Goal: Information Seeking & Learning: Learn about a topic

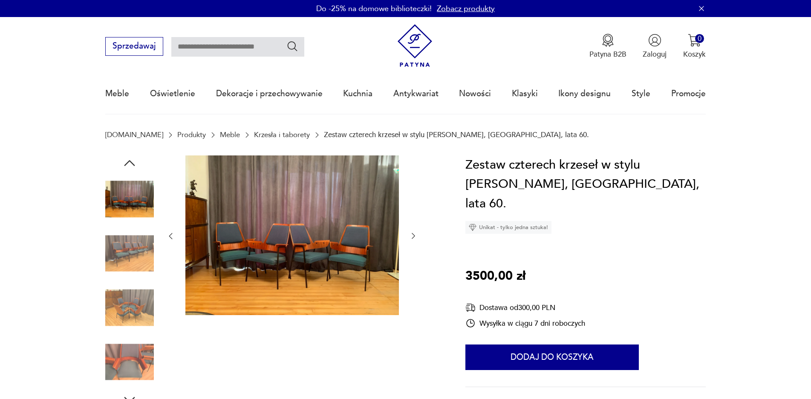
click at [135, 302] on img at bounding box center [129, 308] width 49 height 49
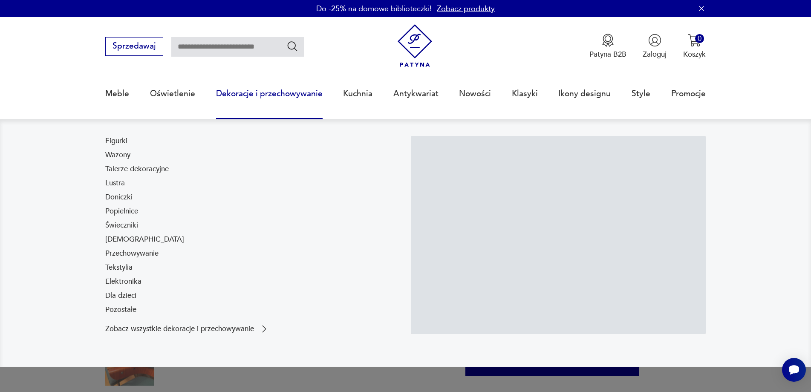
click at [228, 92] on link "Dekoracje i przechowywanie" at bounding box center [269, 93] width 106 height 39
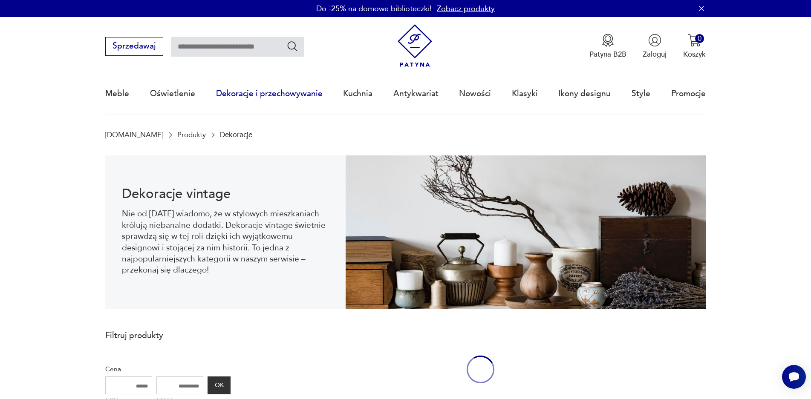
scroll to position [28, 0]
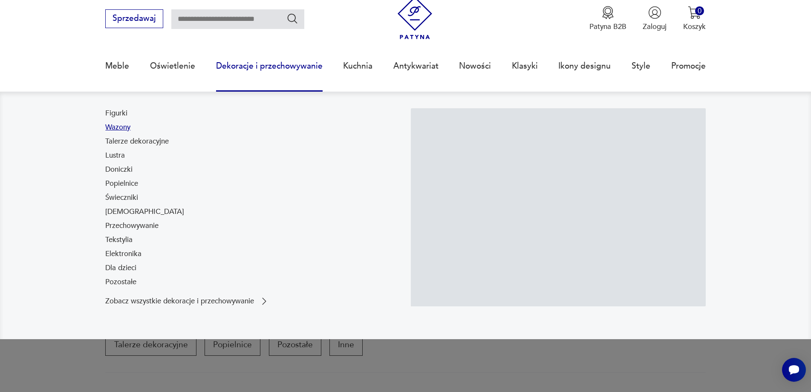
click at [126, 129] on link "Wazony" at bounding box center [117, 127] width 25 height 10
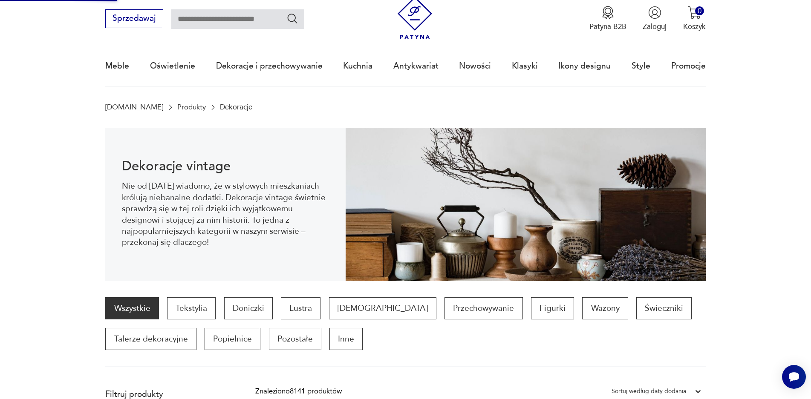
scroll to position [241, 0]
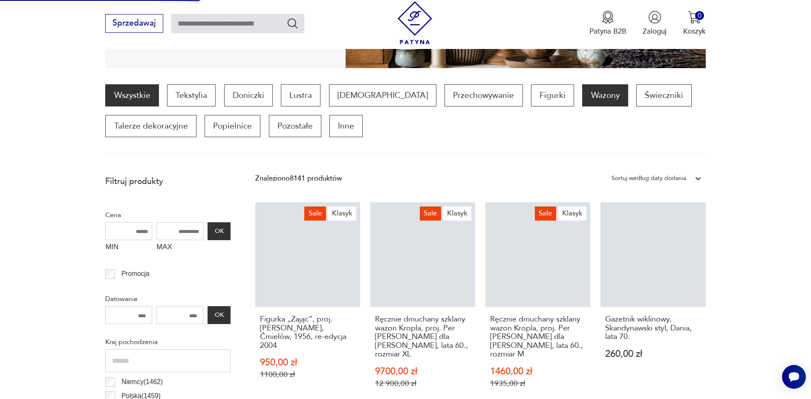
click at [582, 92] on p "Wazony" at bounding box center [605, 95] width 46 height 22
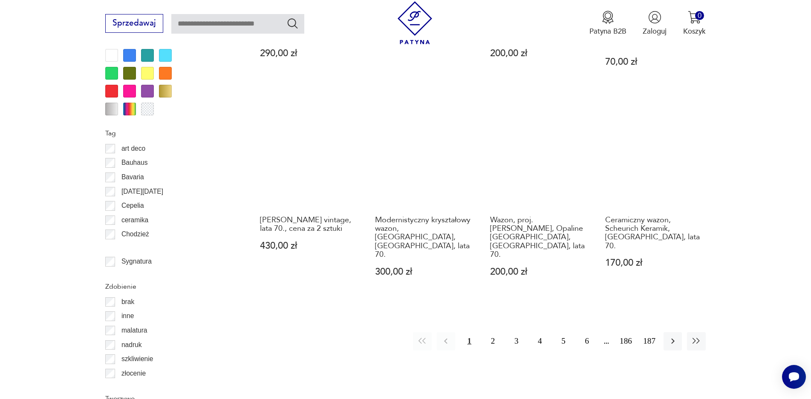
scroll to position [1008, 0]
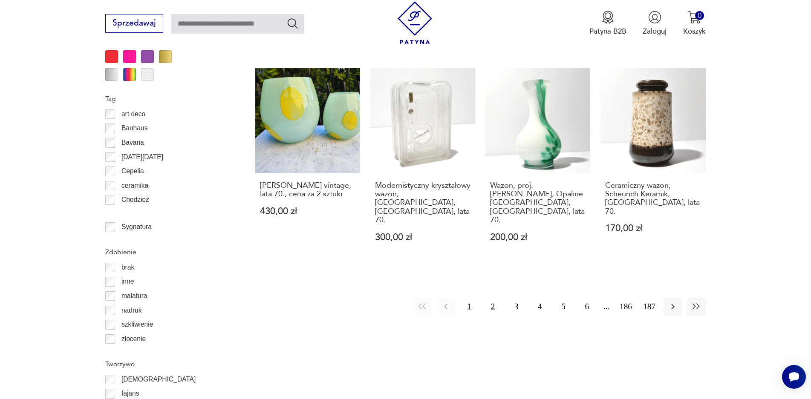
click at [492, 298] on button "2" at bounding box center [492, 307] width 18 height 18
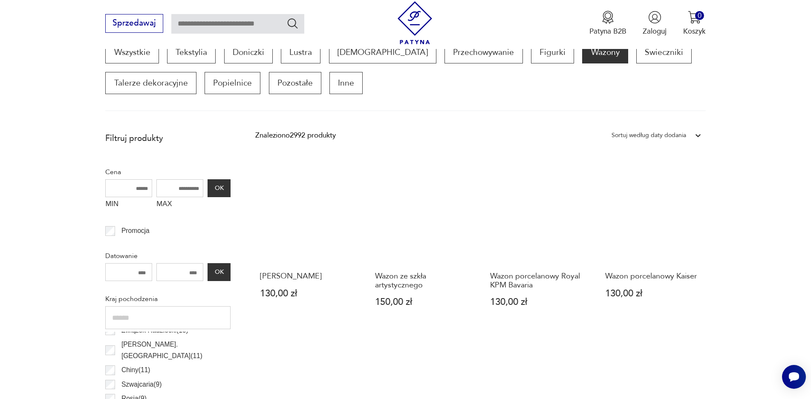
scroll to position [113, 0]
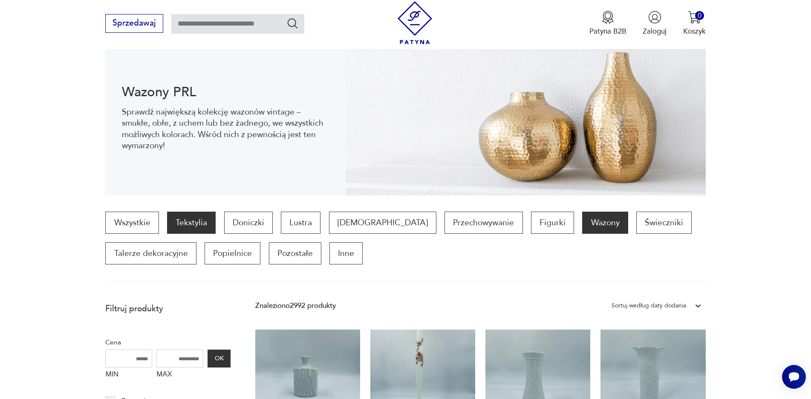
click at [181, 223] on p "Tekstylia" at bounding box center [191, 223] width 49 height 22
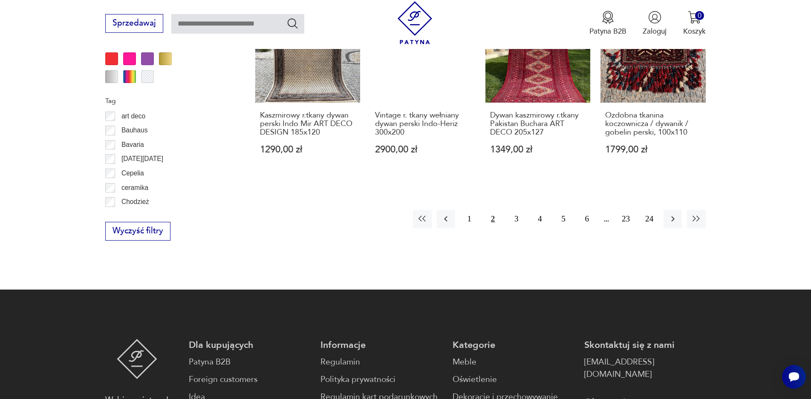
scroll to position [1050, 0]
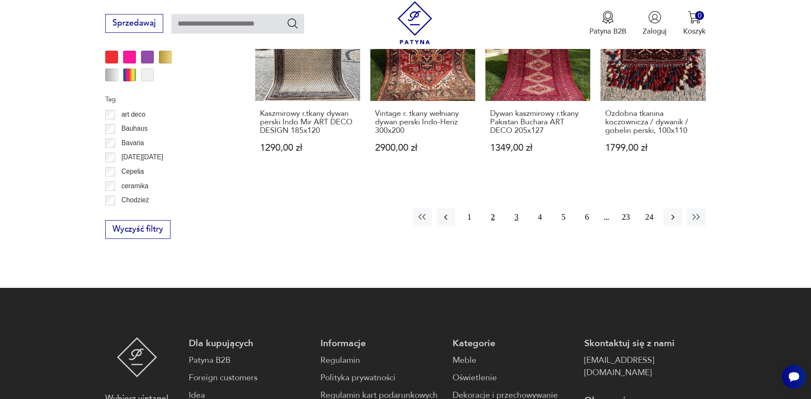
click at [516, 211] on button "3" at bounding box center [516, 217] width 18 height 18
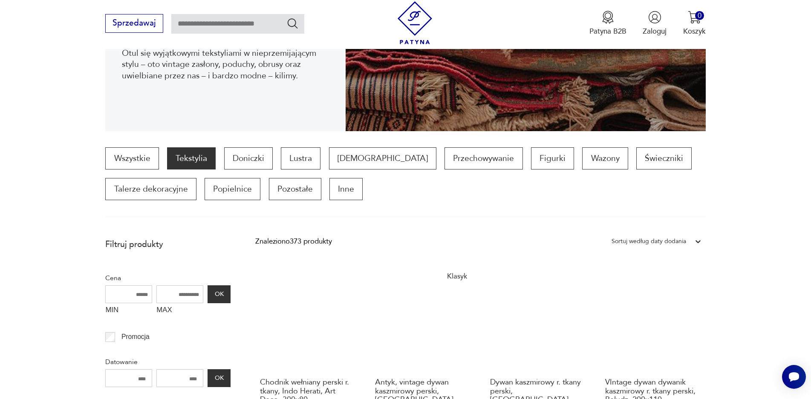
scroll to position [71, 0]
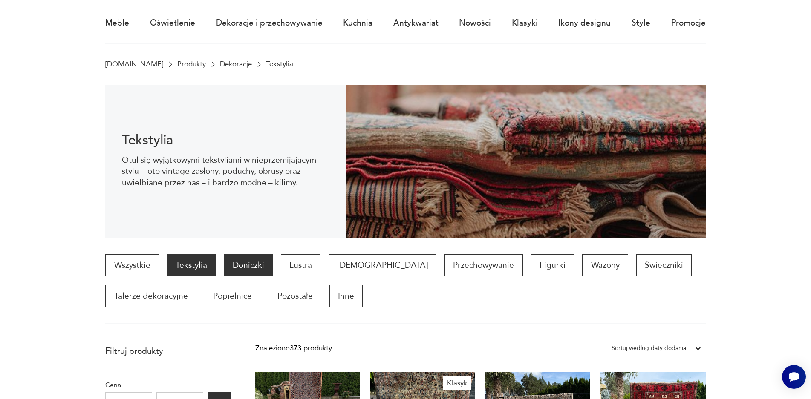
click at [256, 262] on p "Doniczki" at bounding box center [248, 265] width 49 height 22
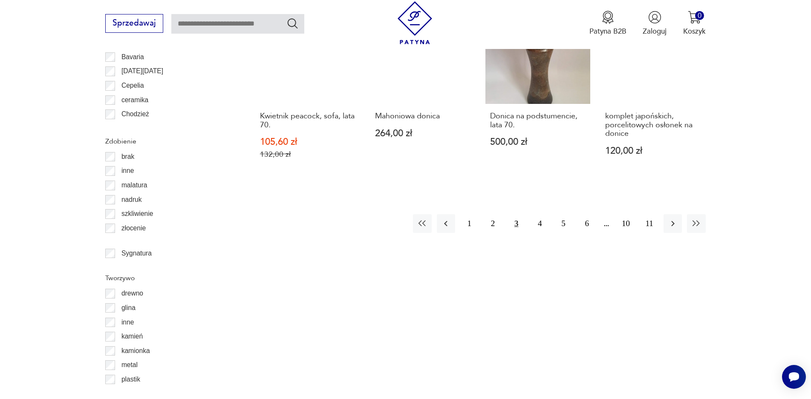
scroll to position [1193, 0]
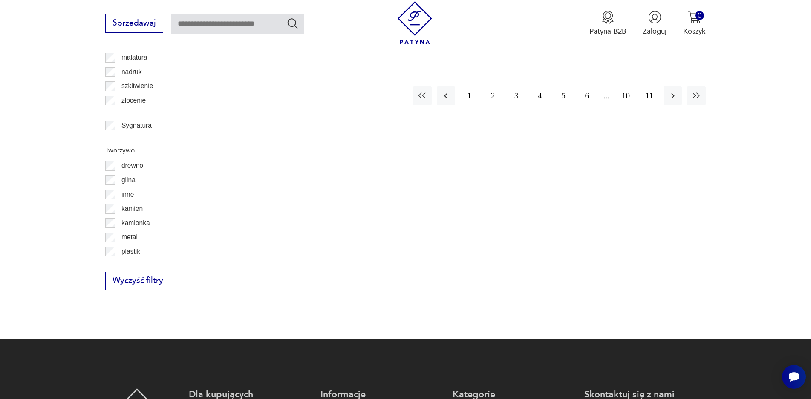
click at [470, 95] on button "1" at bounding box center [469, 95] width 18 height 18
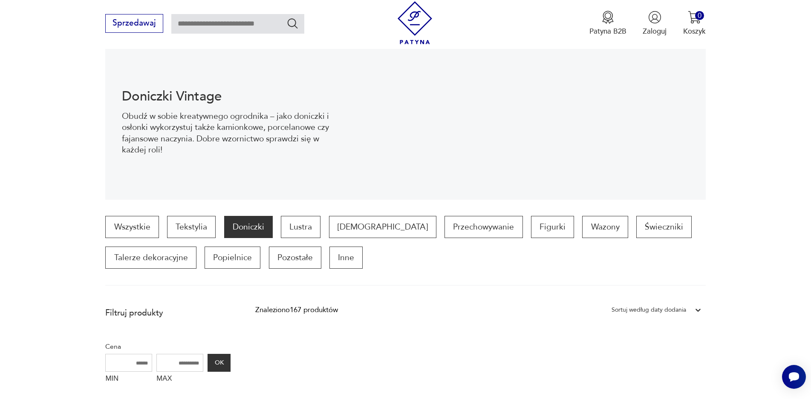
scroll to position [156, 0]
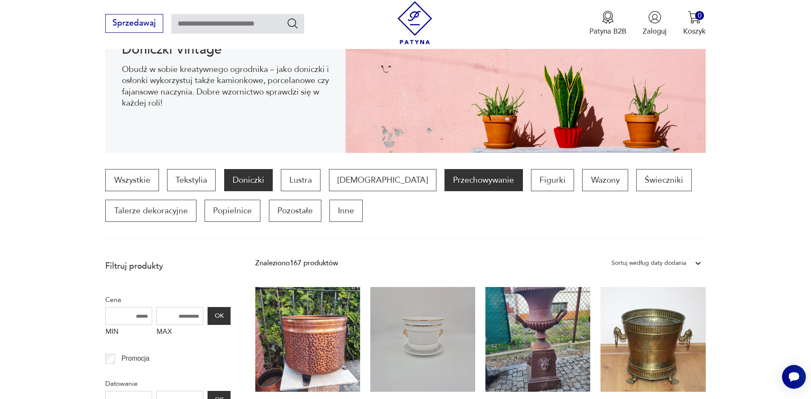
click at [444, 181] on p "Przechowywanie" at bounding box center [483, 180] width 78 height 22
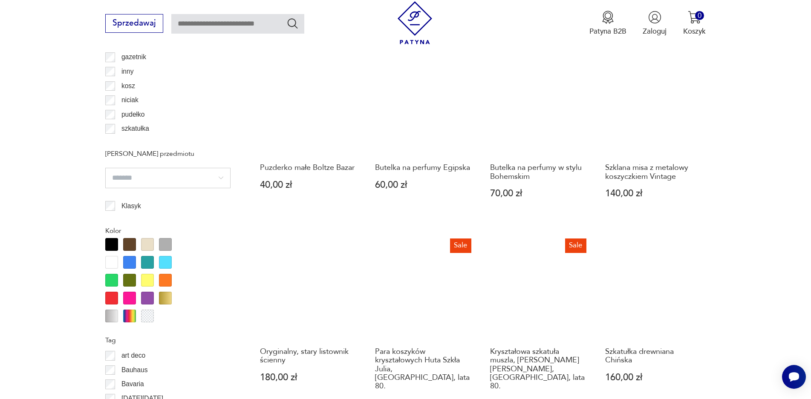
scroll to position [965, 0]
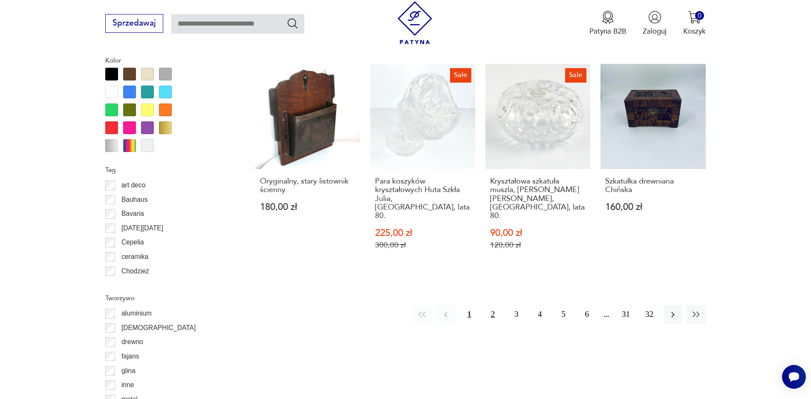
click at [491, 305] on button "2" at bounding box center [492, 314] width 18 height 18
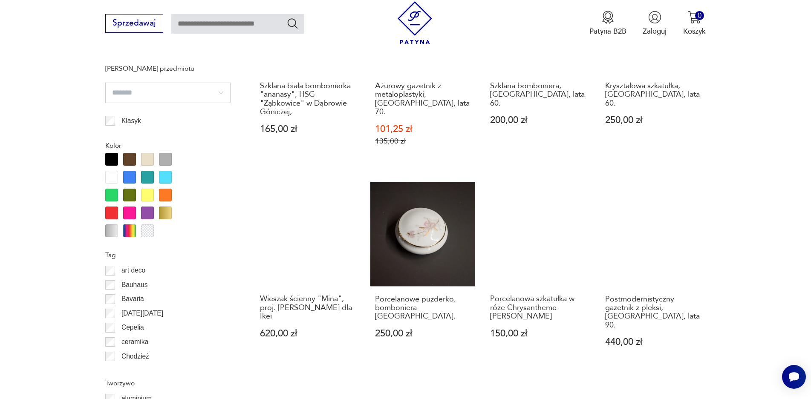
scroll to position [1008, 0]
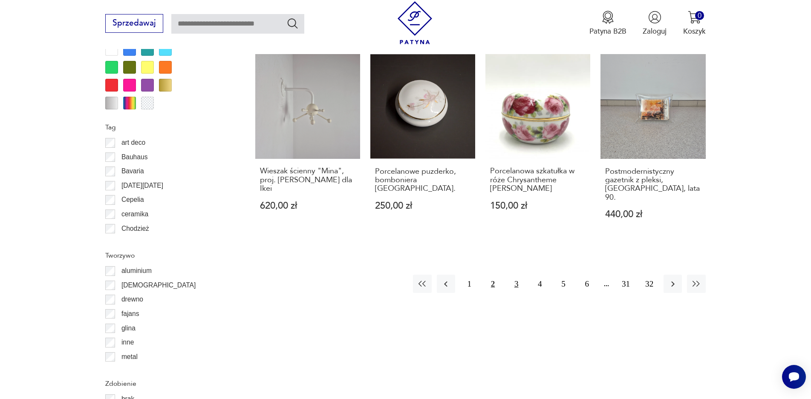
click at [515, 275] on button "3" at bounding box center [516, 284] width 18 height 18
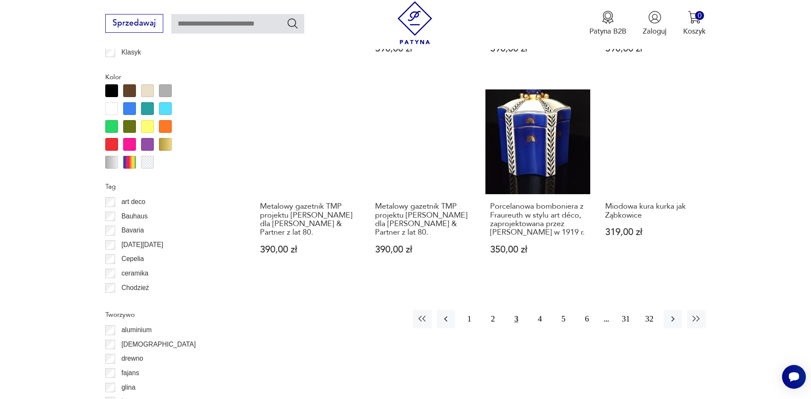
scroll to position [1008, 0]
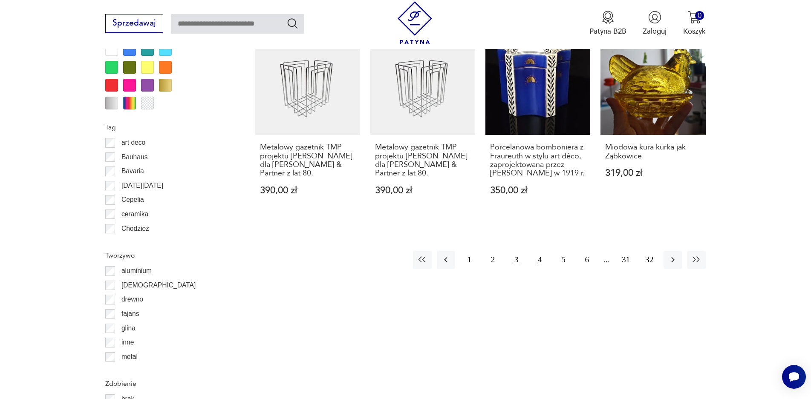
click at [538, 251] on button "4" at bounding box center [539, 260] width 18 height 18
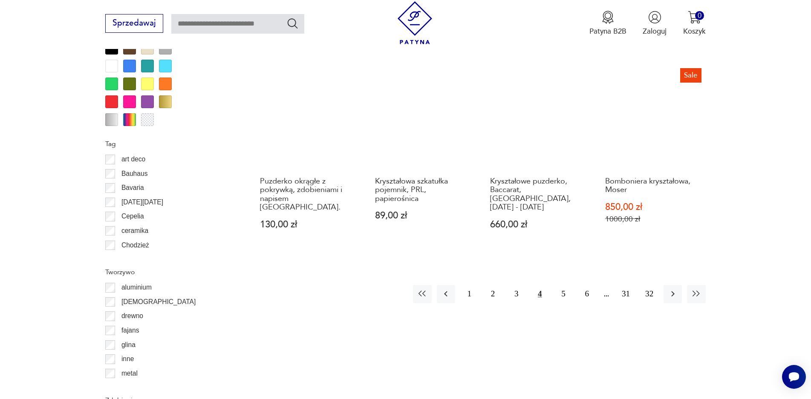
scroll to position [1008, 0]
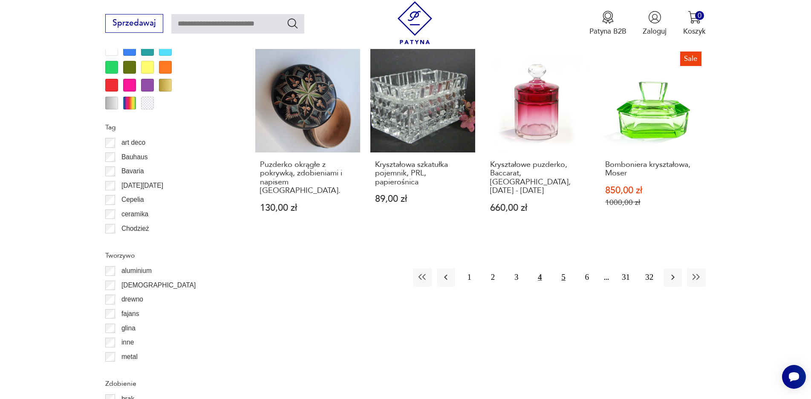
click at [561, 268] on button "5" at bounding box center [563, 277] width 18 height 18
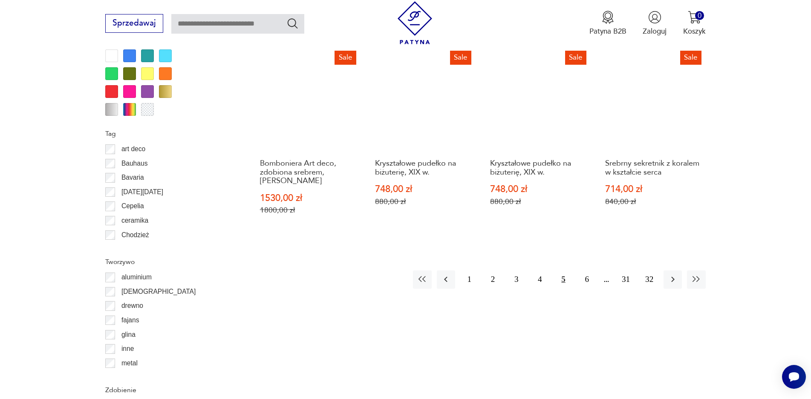
scroll to position [1008, 0]
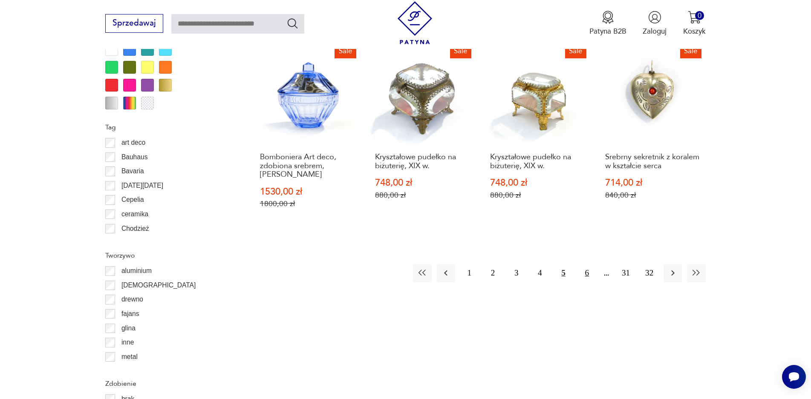
click at [585, 265] on button "6" at bounding box center [587, 273] width 18 height 18
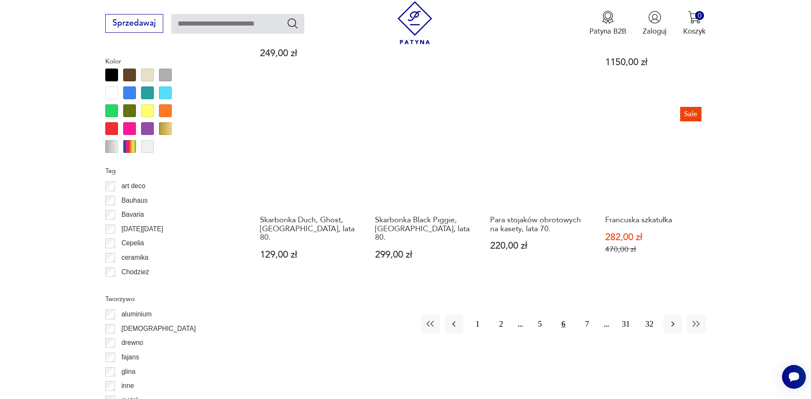
scroll to position [965, 0]
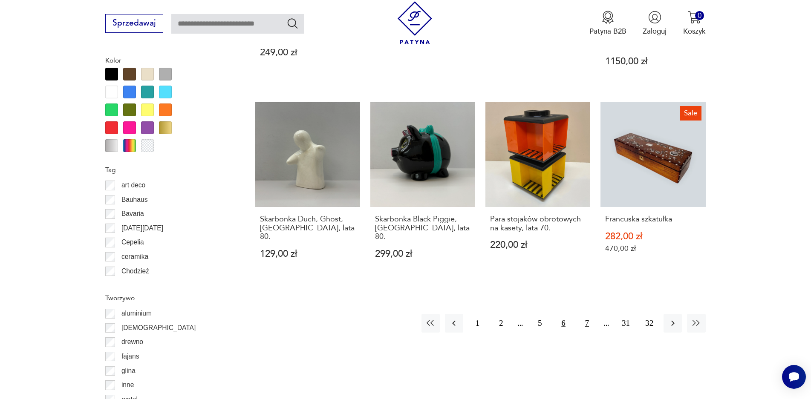
click at [586, 314] on button "7" at bounding box center [587, 323] width 18 height 18
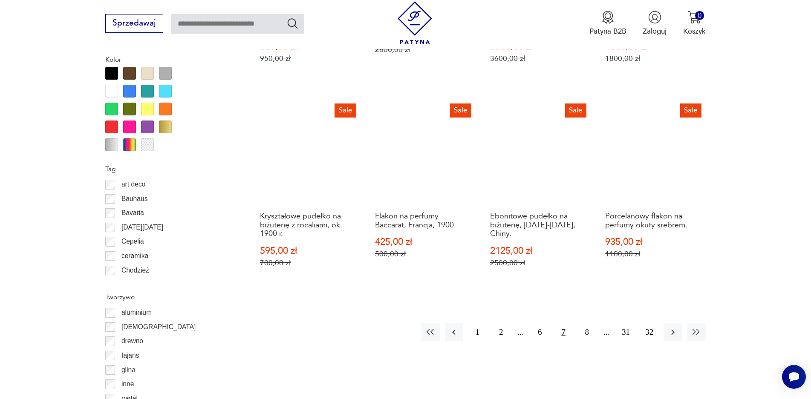
scroll to position [1050, 0]
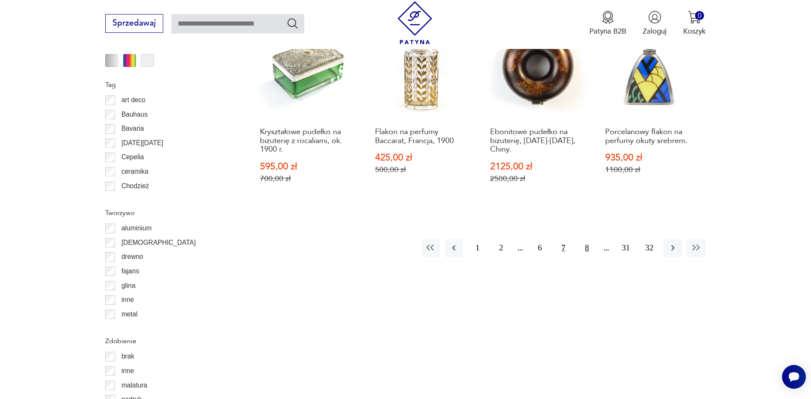
click at [583, 239] on button "8" at bounding box center [587, 248] width 18 height 18
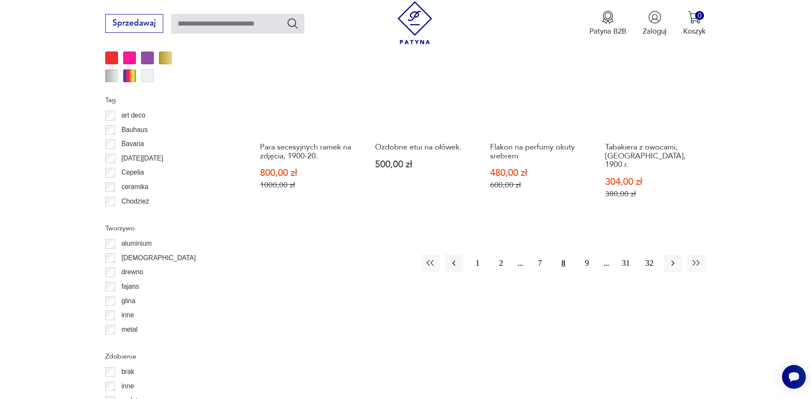
scroll to position [1050, 0]
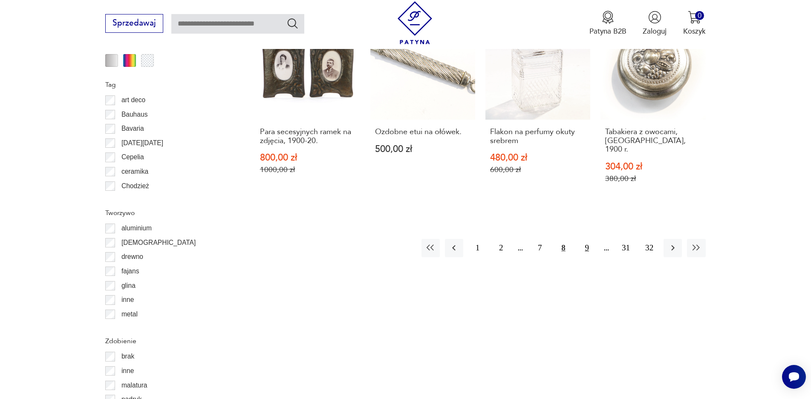
click at [586, 239] on button "9" at bounding box center [587, 248] width 18 height 18
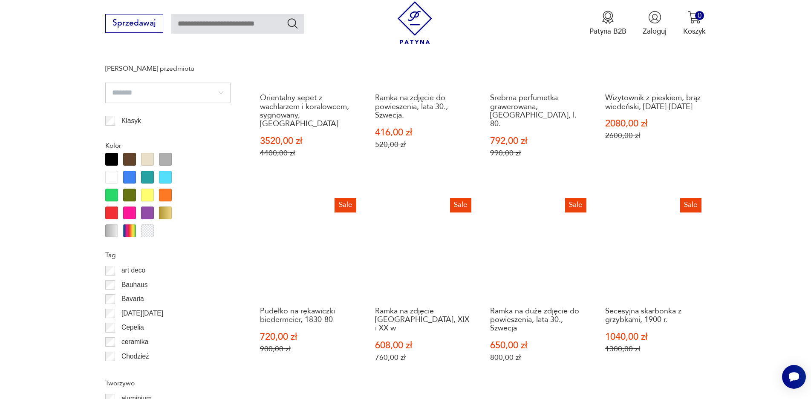
scroll to position [1008, 0]
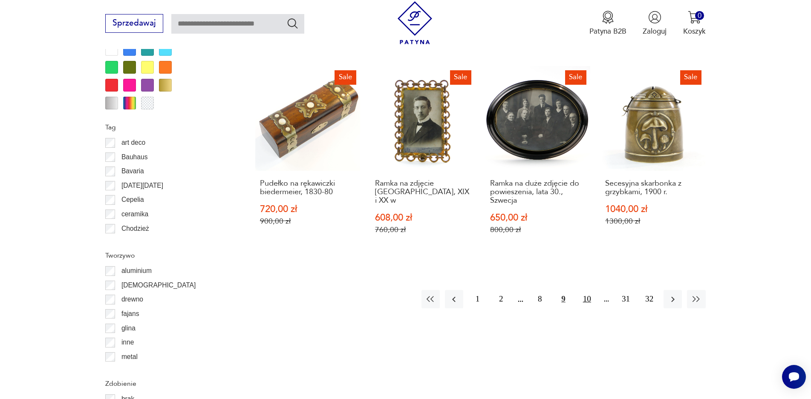
click at [586, 290] on button "10" at bounding box center [587, 299] width 18 height 18
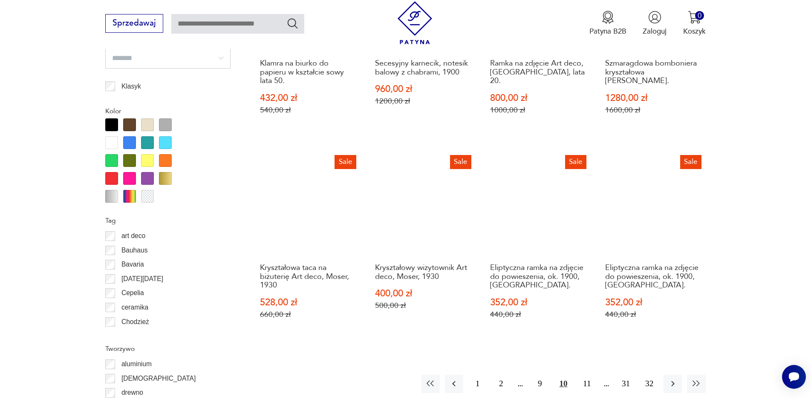
scroll to position [965, 0]
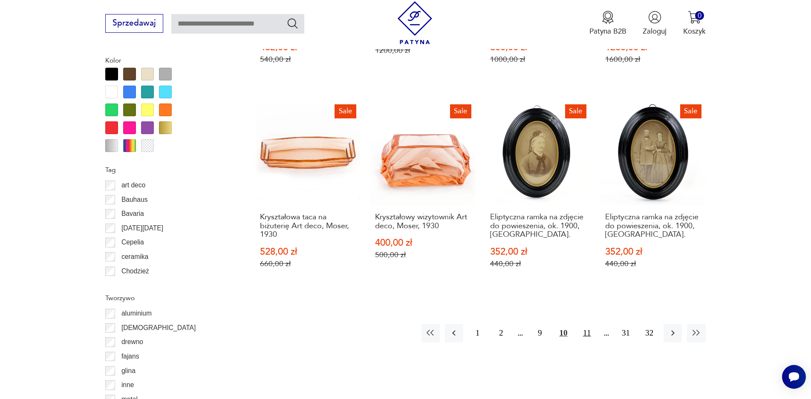
click at [586, 324] on button "11" at bounding box center [587, 333] width 18 height 18
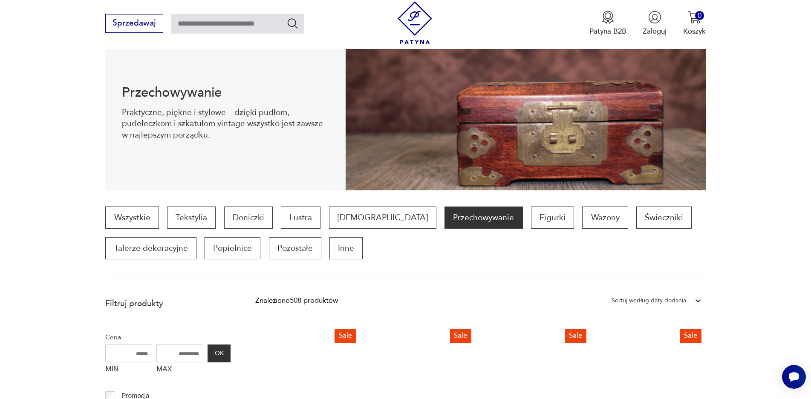
scroll to position [113, 0]
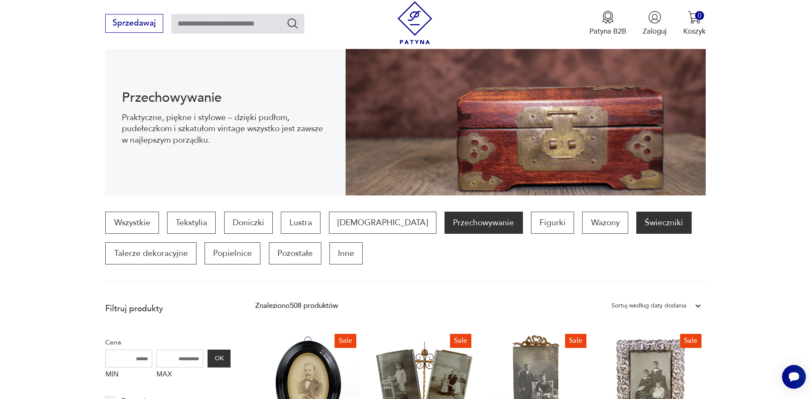
click at [636, 219] on p "Świeczniki" at bounding box center [663, 223] width 55 height 22
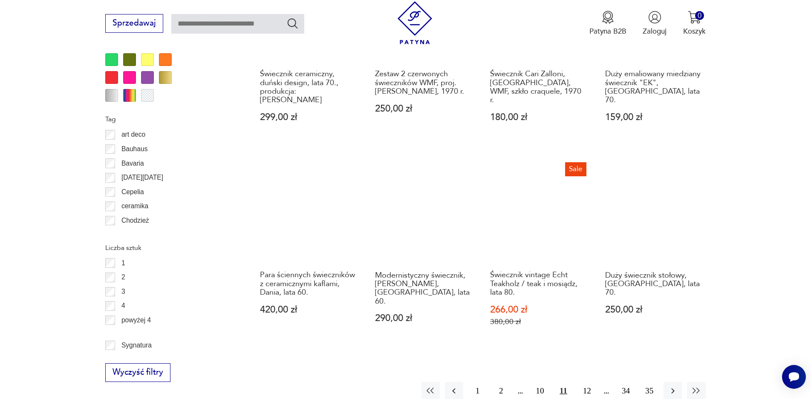
scroll to position [923, 0]
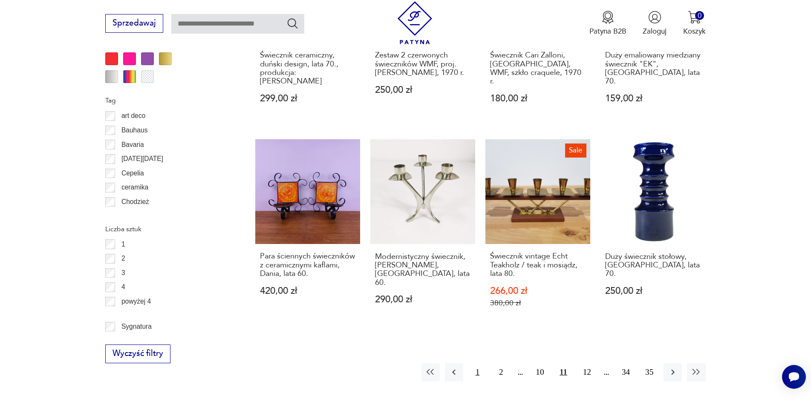
click at [480, 363] on button "1" at bounding box center [477, 372] width 18 height 18
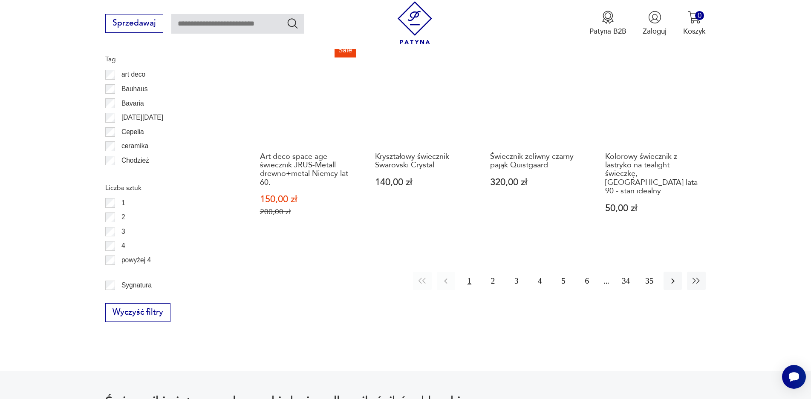
scroll to position [965, 0]
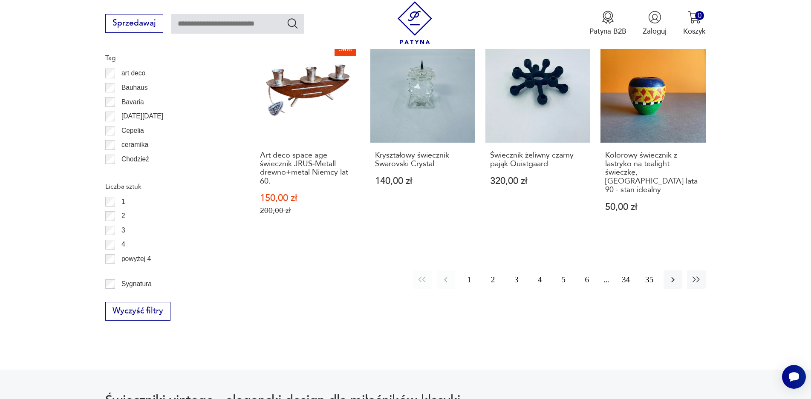
click at [494, 278] on button "2" at bounding box center [492, 279] width 18 height 18
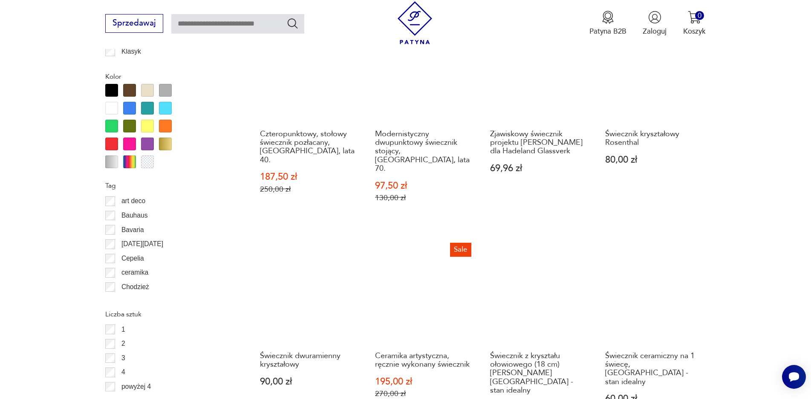
scroll to position [965, 0]
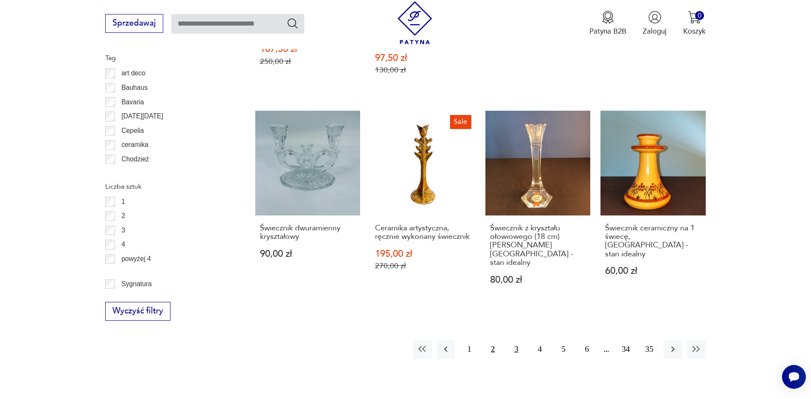
click at [515, 340] on button "3" at bounding box center [516, 349] width 18 height 18
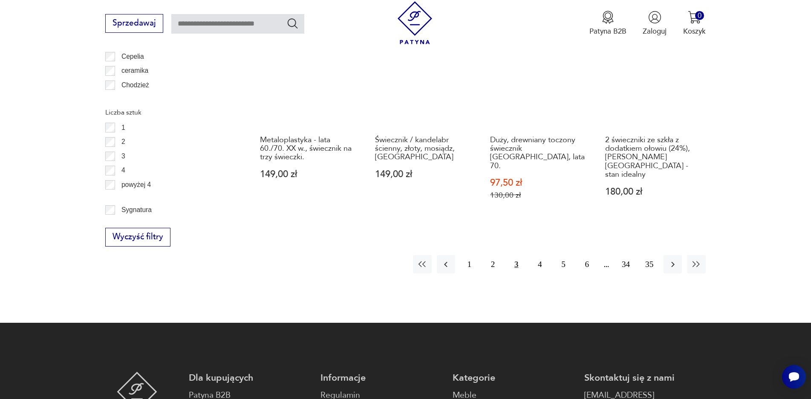
scroll to position [1050, 0]
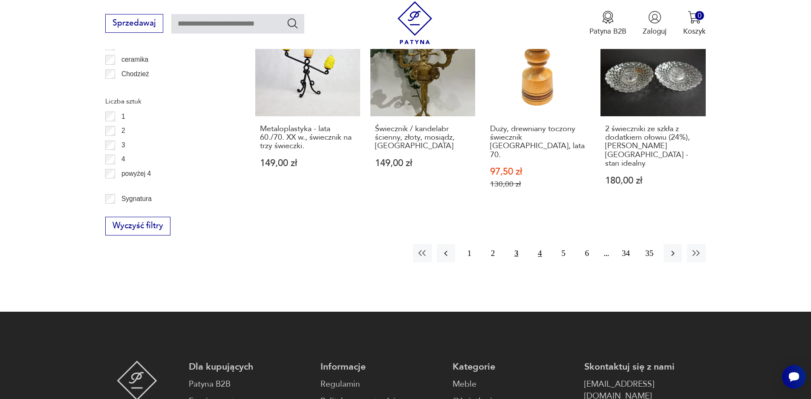
click at [538, 244] on button "4" at bounding box center [539, 253] width 18 height 18
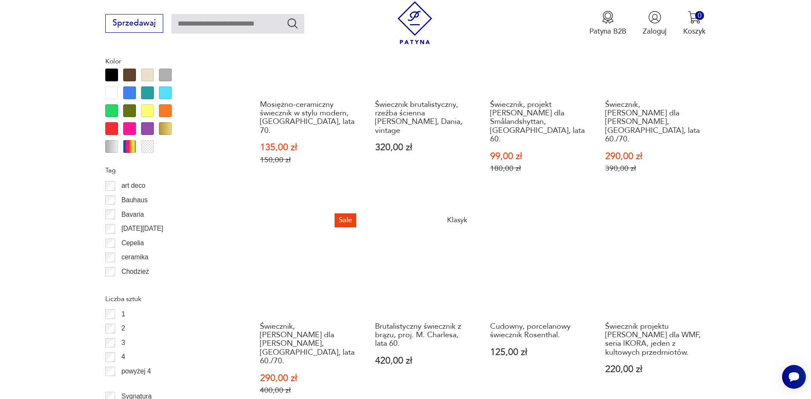
scroll to position [965, 0]
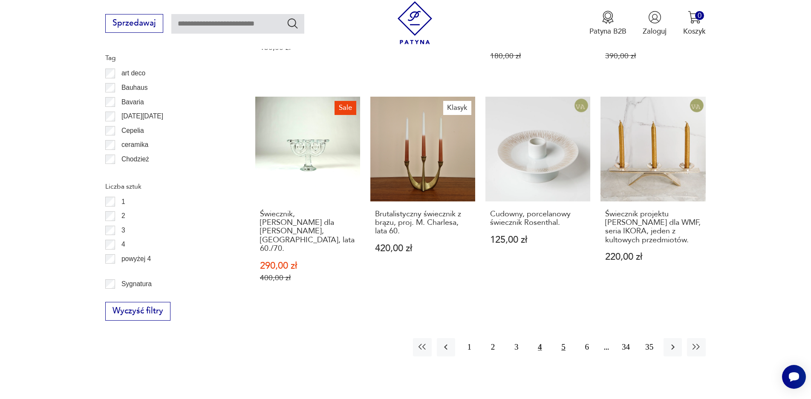
click at [562, 338] on button "5" at bounding box center [563, 347] width 18 height 18
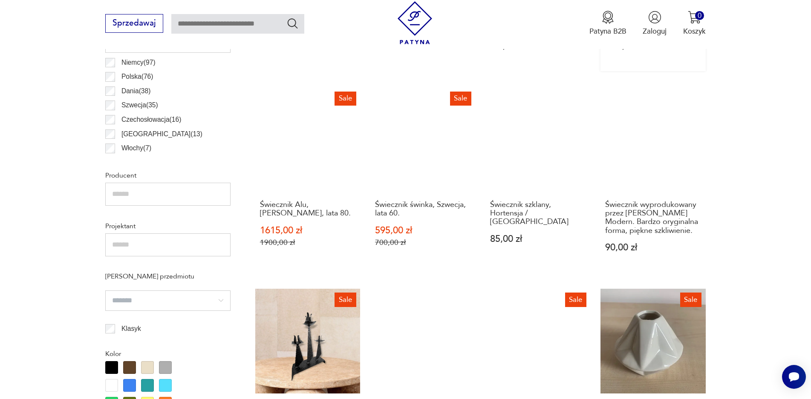
scroll to position [582, 0]
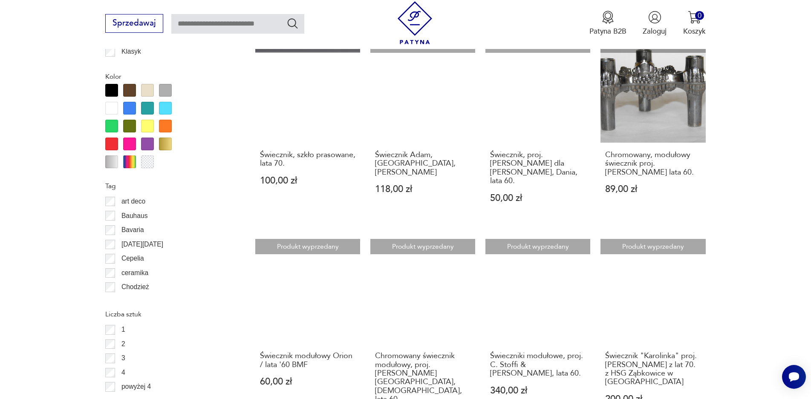
scroll to position [775, 0]
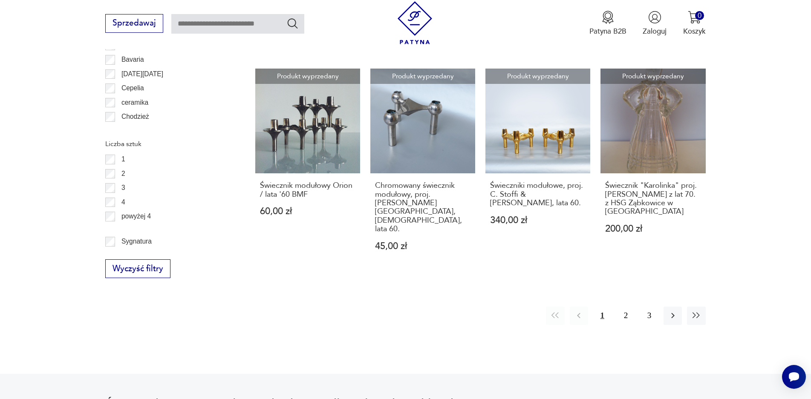
click at [602, 307] on button "1" at bounding box center [602, 316] width 18 height 18
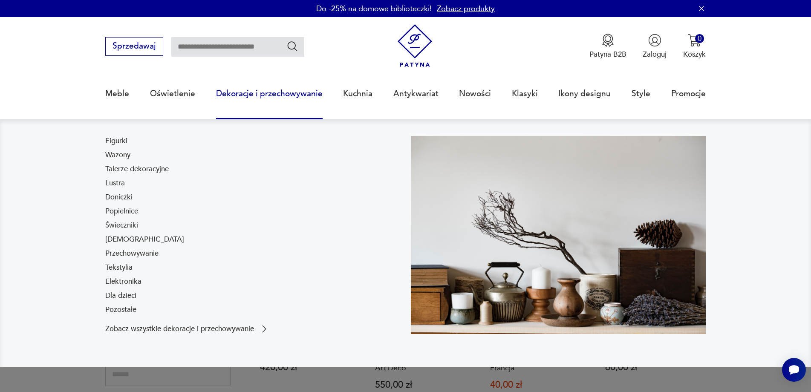
click at [244, 92] on link "Dekoracje i przechowywanie" at bounding box center [269, 93] width 106 height 39
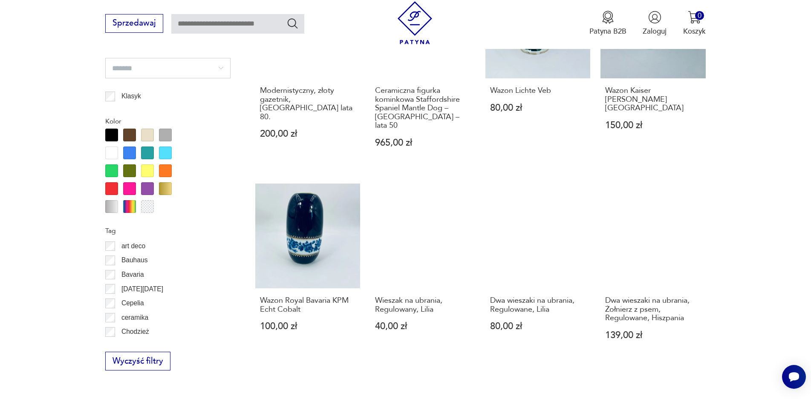
scroll to position [690, 0]
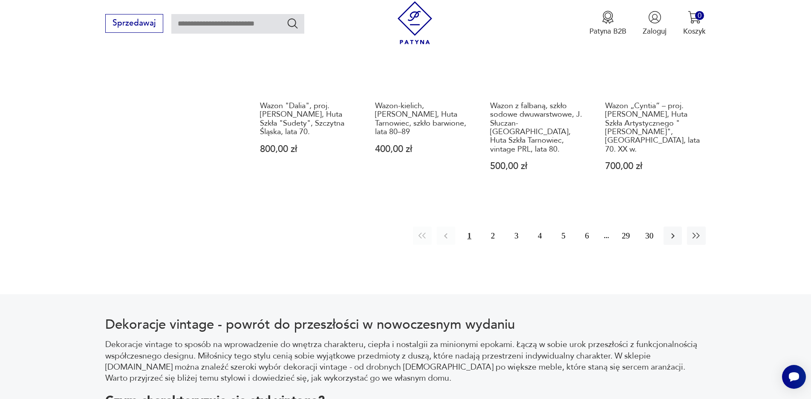
scroll to position [732, 0]
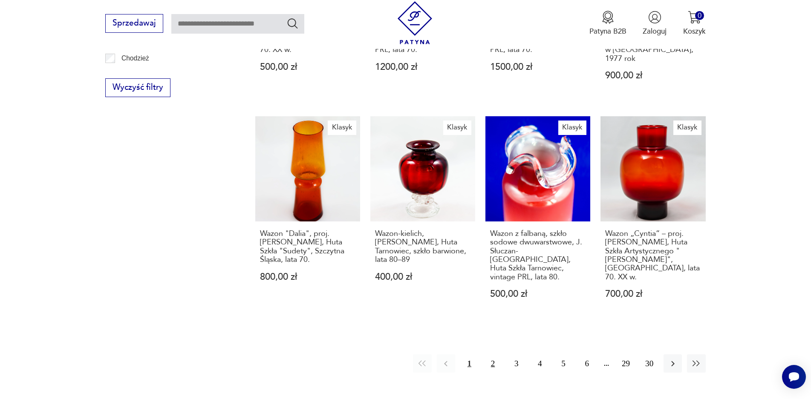
click at [491, 354] on button "2" at bounding box center [492, 363] width 18 height 18
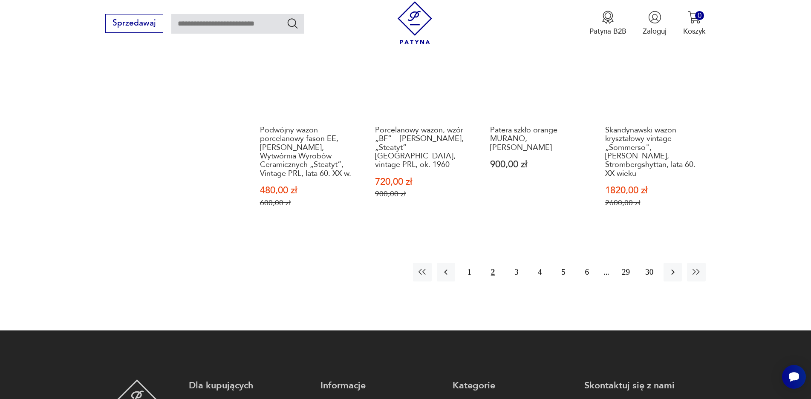
scroll to position [860, 0]
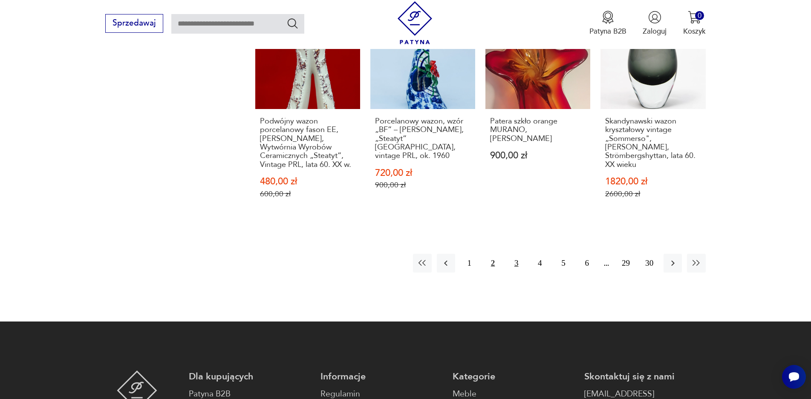
click at [513, 265] on button "3" at bounding box center [516, 263] width 18 height 18
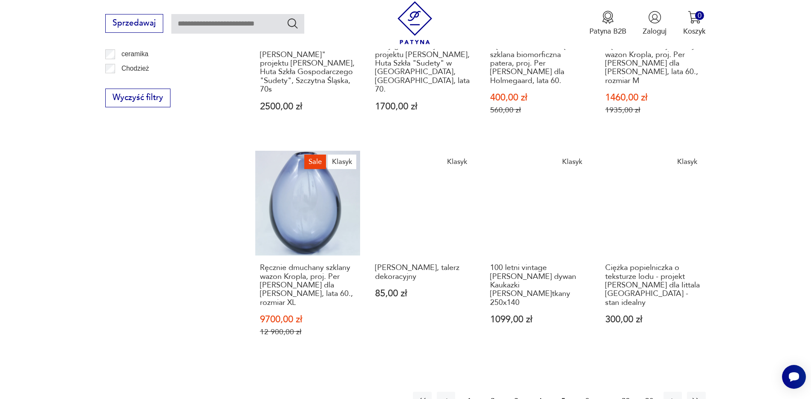
scroll to position [732, 0]
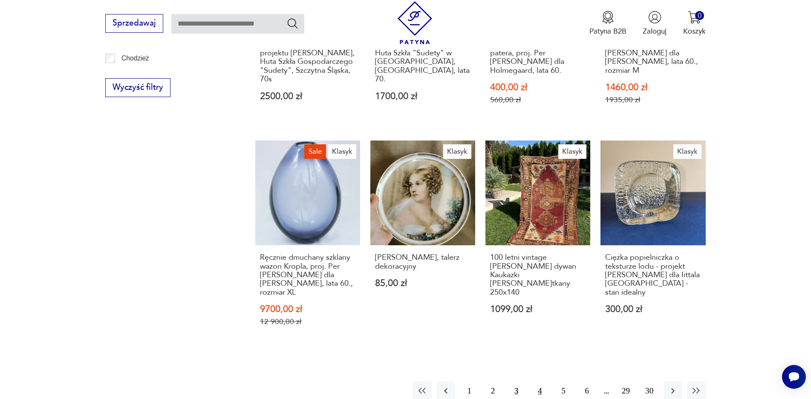
click at [537, 382] on button "4" at bounding box center [539, 391] width 18 height 18
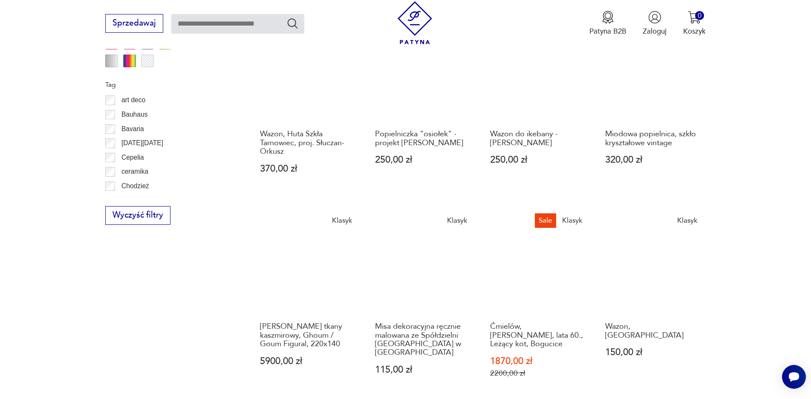
scroll to position [690, 0]
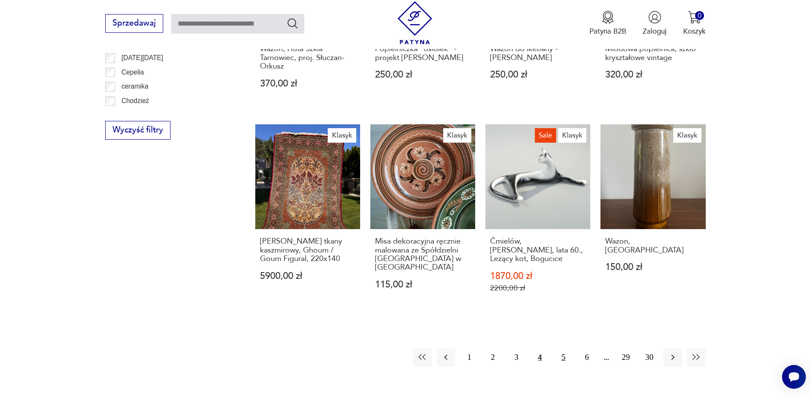
click at [563, 348] on button "5" at bounding box center [563, 357] width 18 height 18
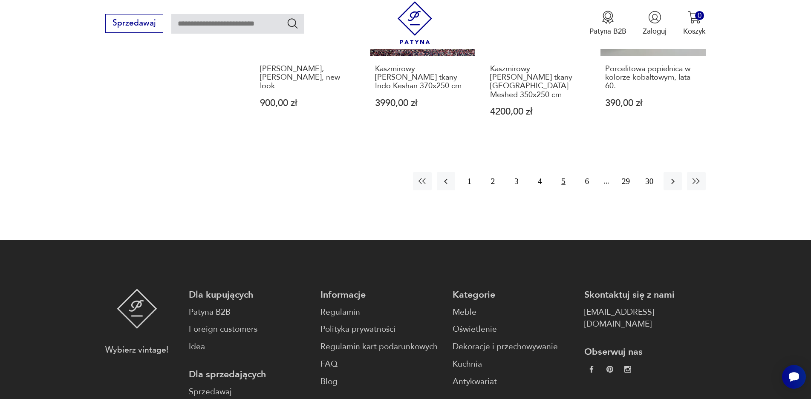
scroll to position [903, 0]
